Goal: Check status: Check status

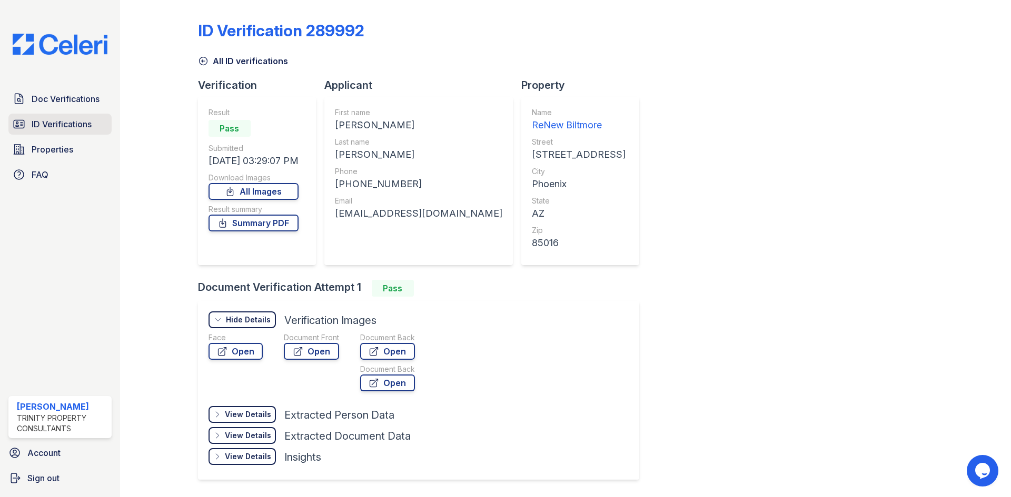
click at [45, 123] on span "ID Verifications" at bounding box center [62, 124] width 60 height 13
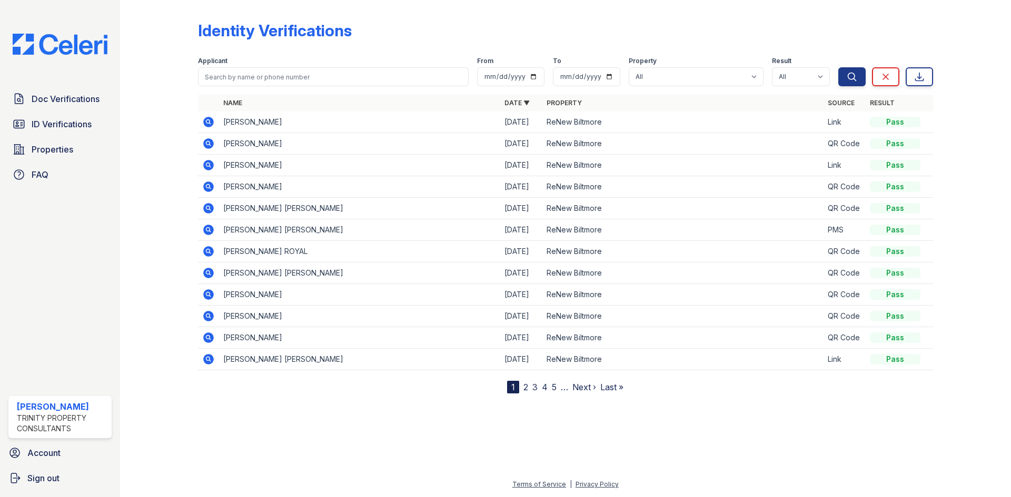
click at [208, 360] on icon at bounding box center [207, 358] width 3 height 3
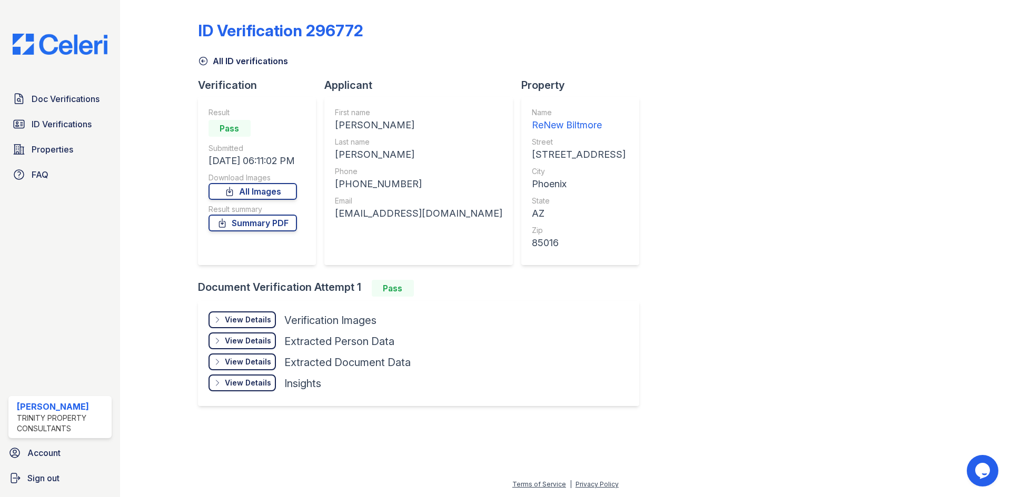
click at [250, 317] on div "View Details" at bounding box center [248, 320] width 46 height 11
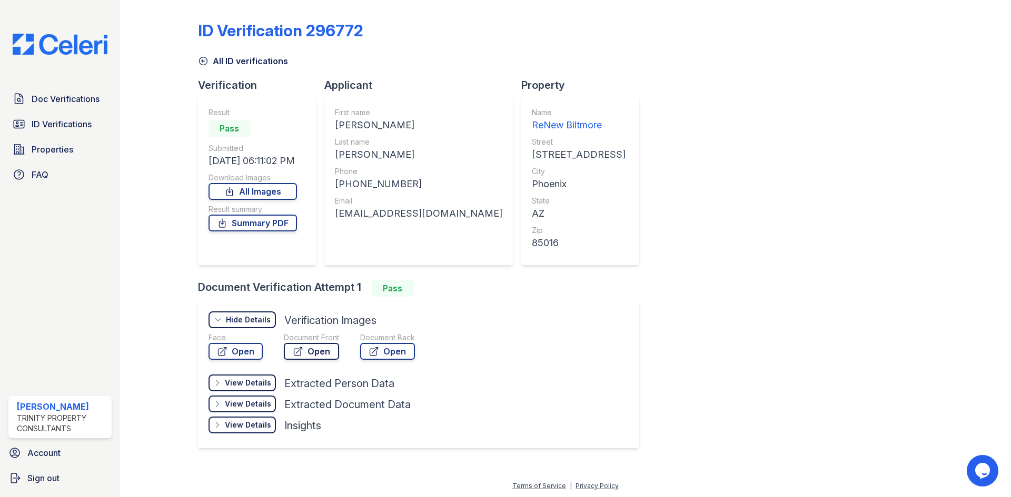
click at [313, 349] on link "Open" at bounding box center [311, 351] width 55 height 17
